Goal: Navigation & Orientation: Find specific page/section

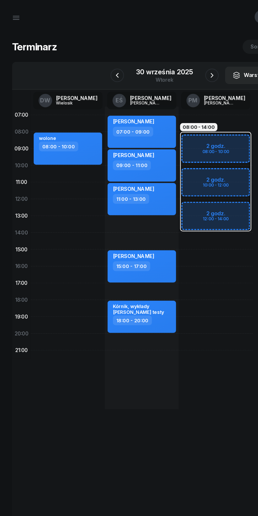
click at [166, 59] on icon "button" at bounding box center [166, 59] width 6 height 6
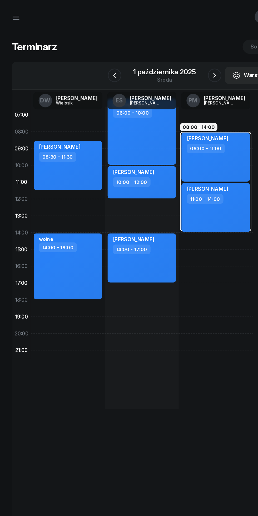
click at [167, 61] on icon "button" at bounding box center [168, 59] width 6 height 6
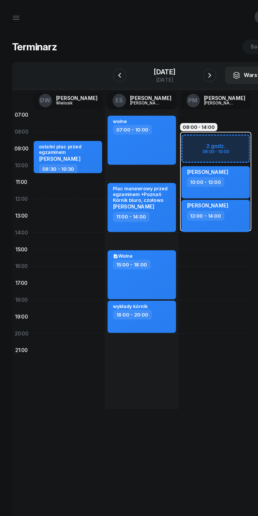
click at [168, 59] on icon "button" at bounding box center [164, 59] width 6 height 6
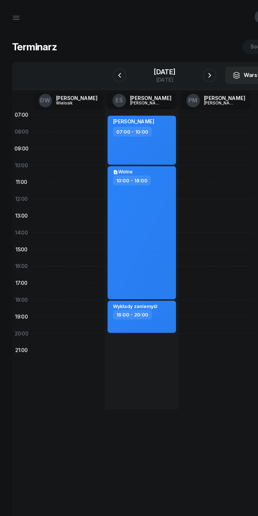
click at [91, 59] on icon "button" at bounding box center [94, 59] width 6 height 6
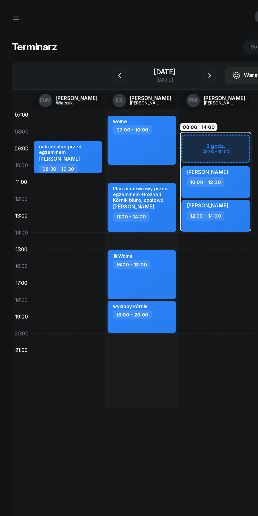
click at [168, 59] on icon "button" at bounding box center [164, 59] width 6 height 6
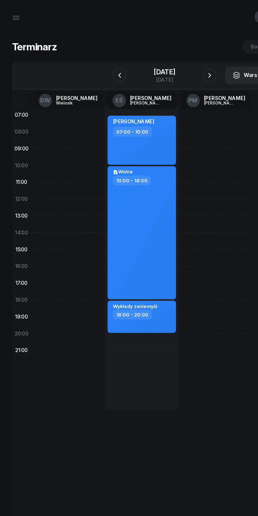
click at [91, 59] on icon "button" at bounding box center [94, 59] width 6 height 6
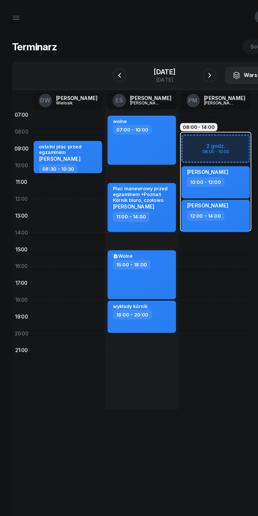
click at [91, 58] on icon "button" at bounding box center [94, 59] width 6 height 6
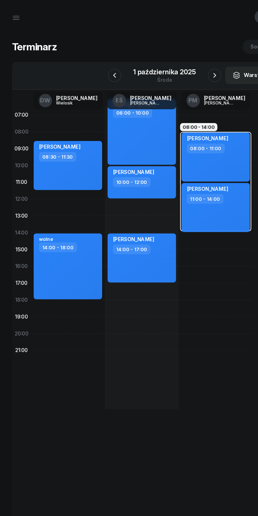
click at [88, 60] on icon "button" at bounding box center [90, 59] width 6 height 6
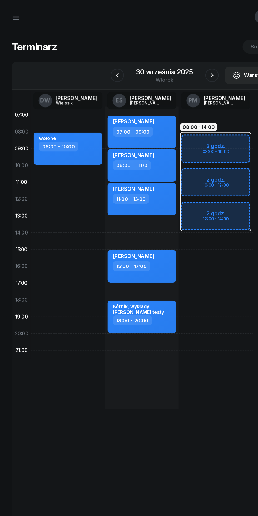
click at [161, 64] on div at bounding box center [166, 59] width 11 height 11
click at [166, 58] on icon "button" at bounding box center [166, 59] width 2 height 4
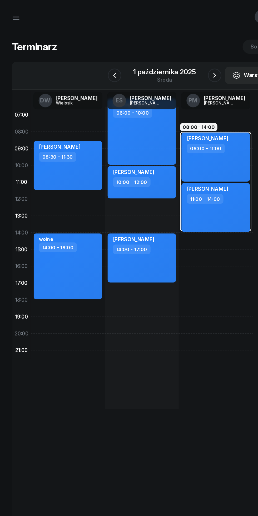
click at [168, 60] on icon "button" at bounding box center [168, 59] width 6 height 6
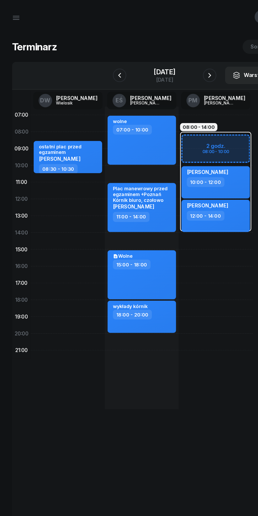
click at [168, 60] on icon "button" at bounding box center [164, 59] width 6 height 6
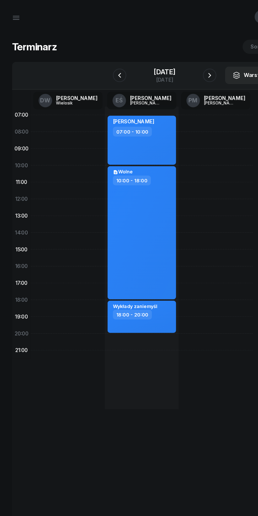
click at [91, 59] on icon "button" at bounding box center [94, 59] width 6 height 6
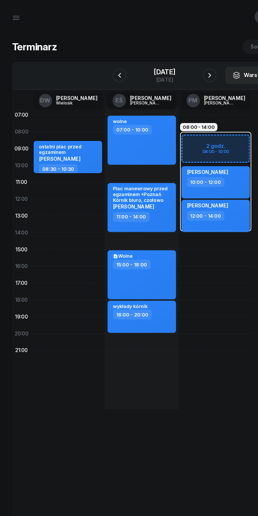
click at [91, 59] on icon "button" at bounding box center [94, 59] width 6 height 6
